Goal: Task Accomplishment & Management: Manage account settings

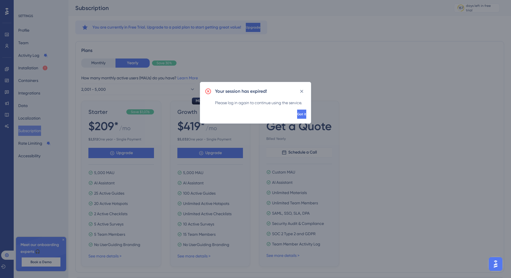
click at [344, 62] on div "Your session has expired! Please log in again to continue using the service. Go…" at bounding box center [255, 139] width 511 height 278
